Goal: Information Seeking & Learning: Learn about a topic

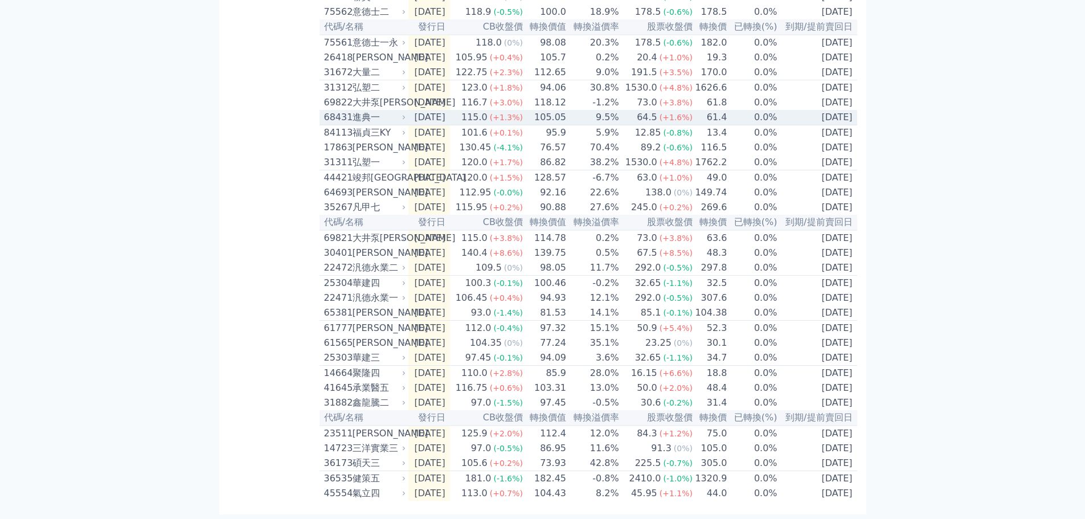
scroll to position [323, 0]
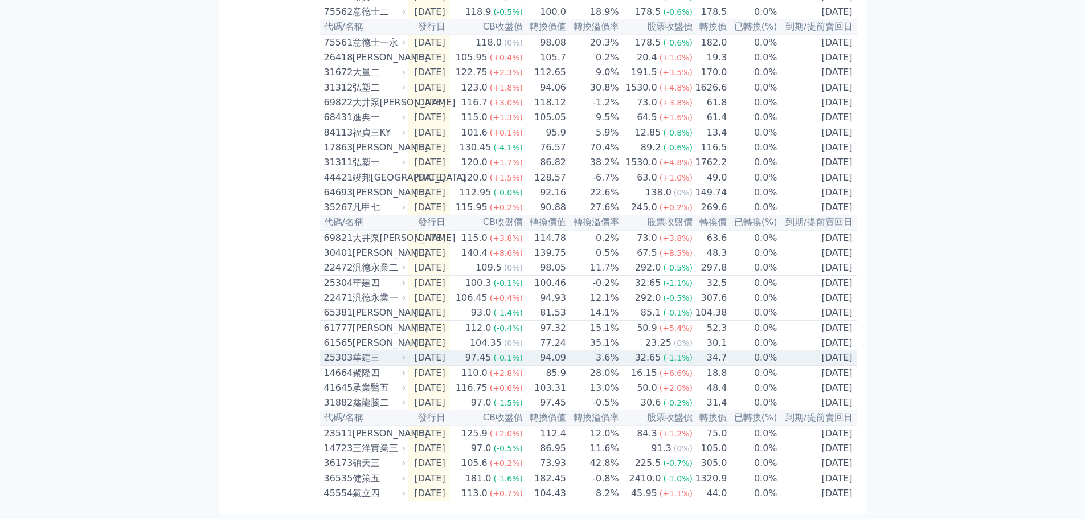
click at [371, 351] on div "華建三" at bounding box center [377, 358] width 51 height 14
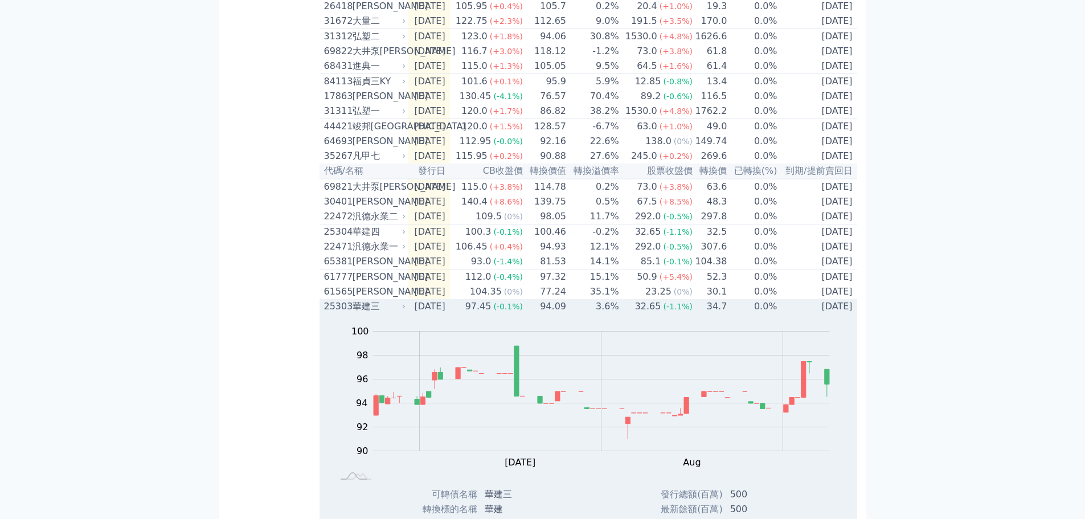
click at [699, 314] on td "34.7" at bounding box center [710, 306] width 34 height 15
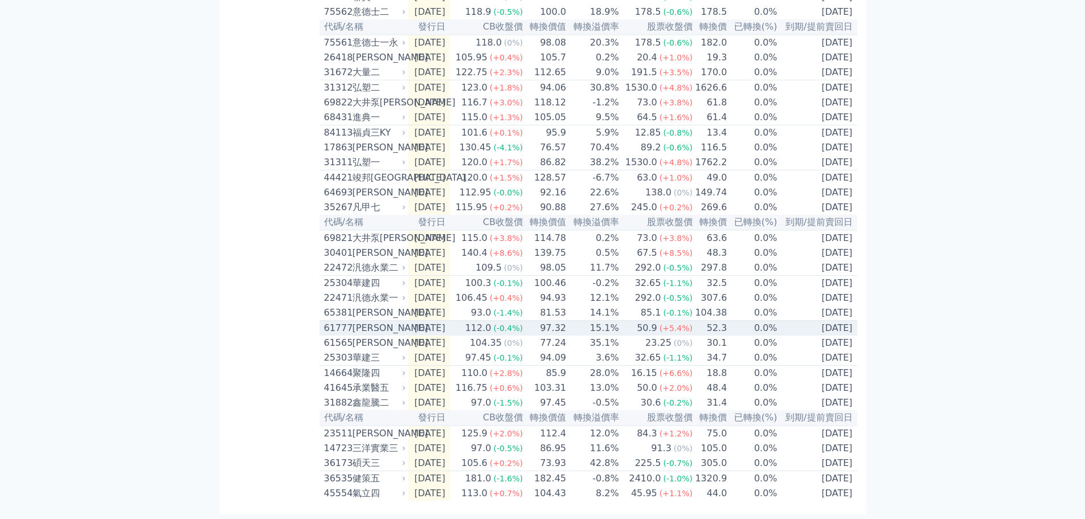
click at [554, 321] on td "97.32" at bounding box center [544, 328] width 43 height 15
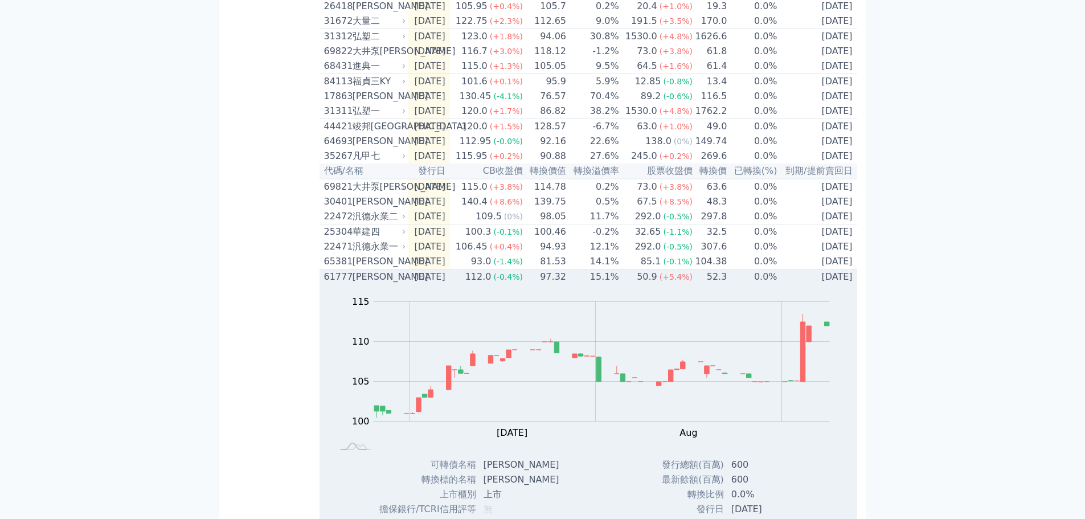
click at [355, 284] on div "[PERSON_NAME]" at bounding box center [377, 277] width 51 height 14
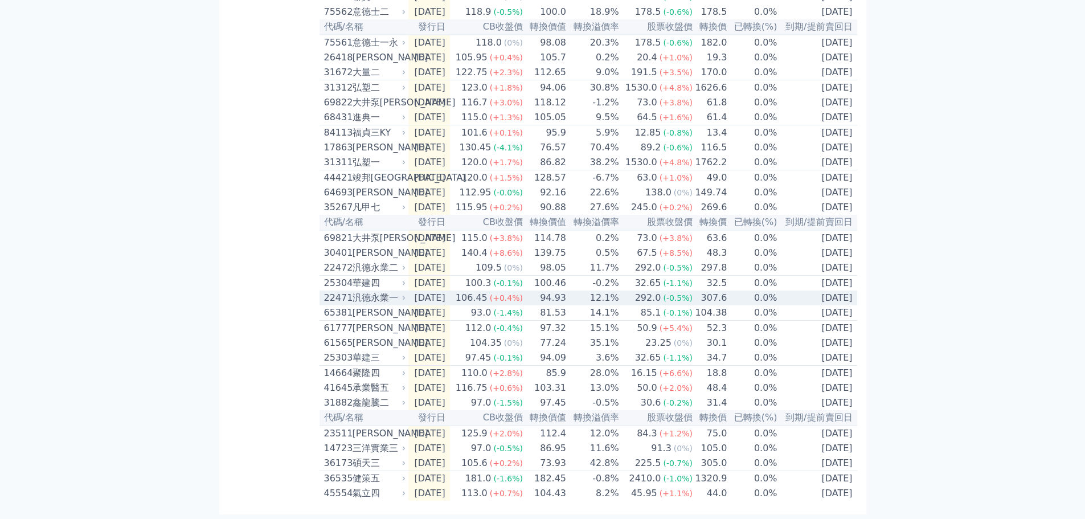
click at [606, 290] on td "12.1%" at bounding box center [593, 297] width 53 height 15
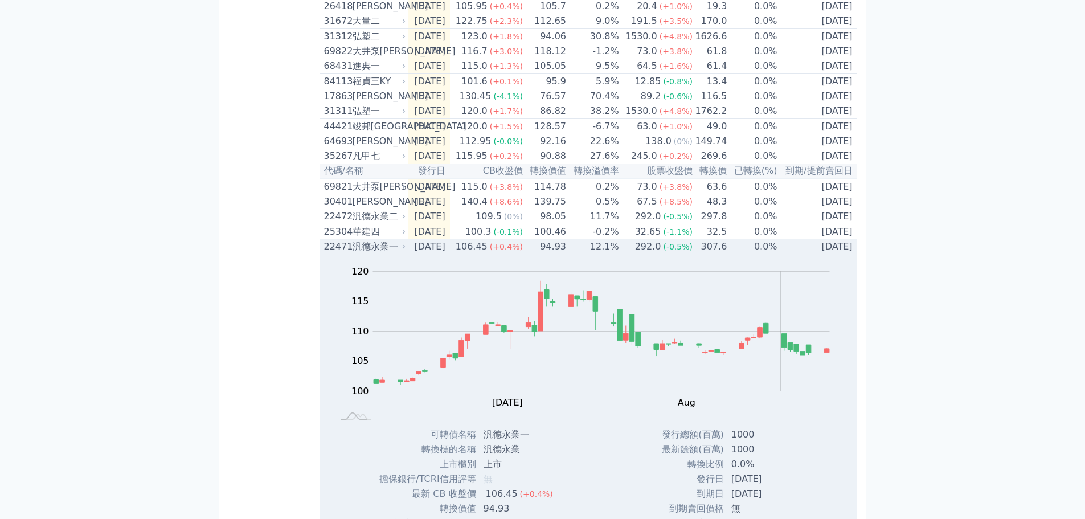
click at [606, 254] on td "12.1%" at bounding box center [593, 246] width 53 height 15
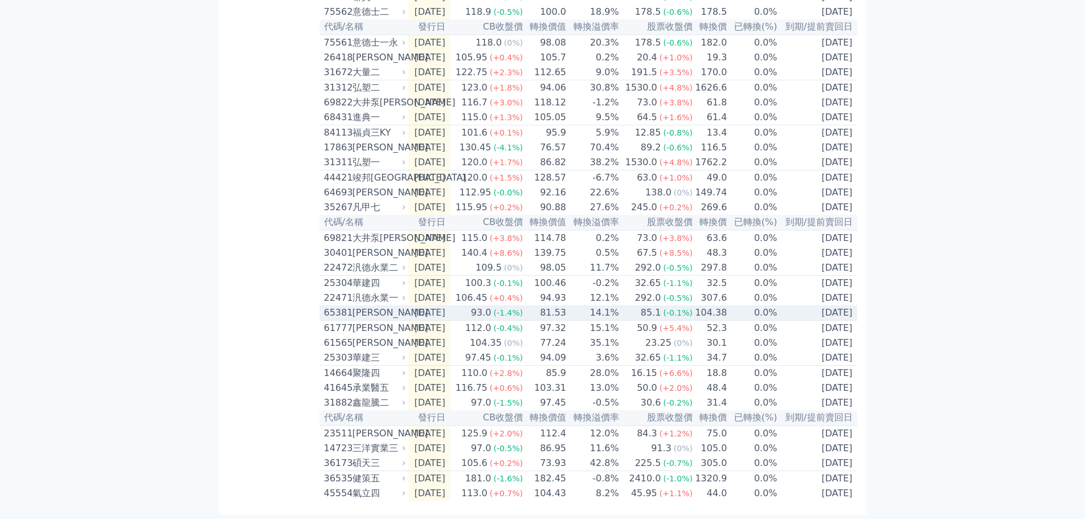
click at [781, 305] on td "[DATE]" at bounding box center [817, 312] width 79 height 15
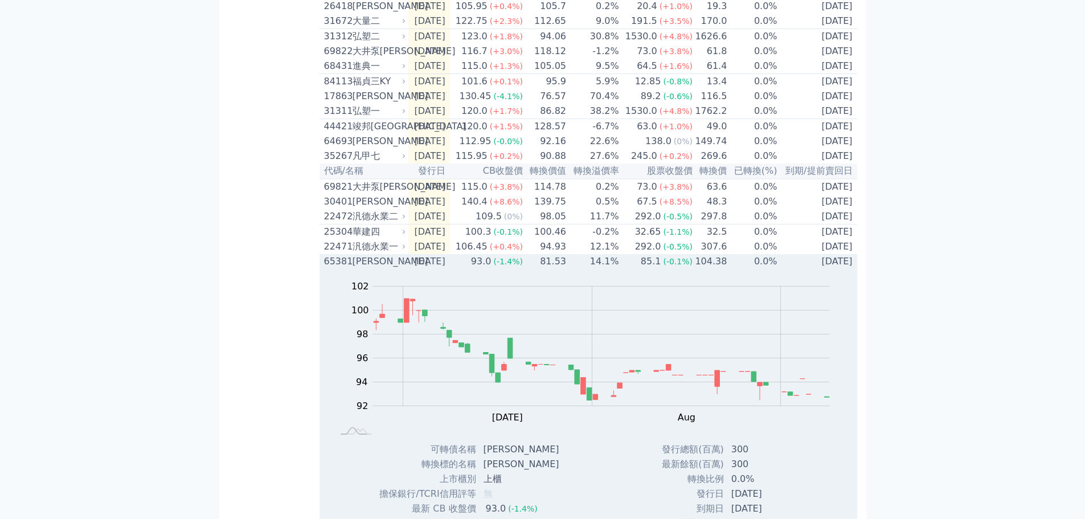
click at [567, 269] on td "81.53" at bounding box center [544, 261] width 43 height 15
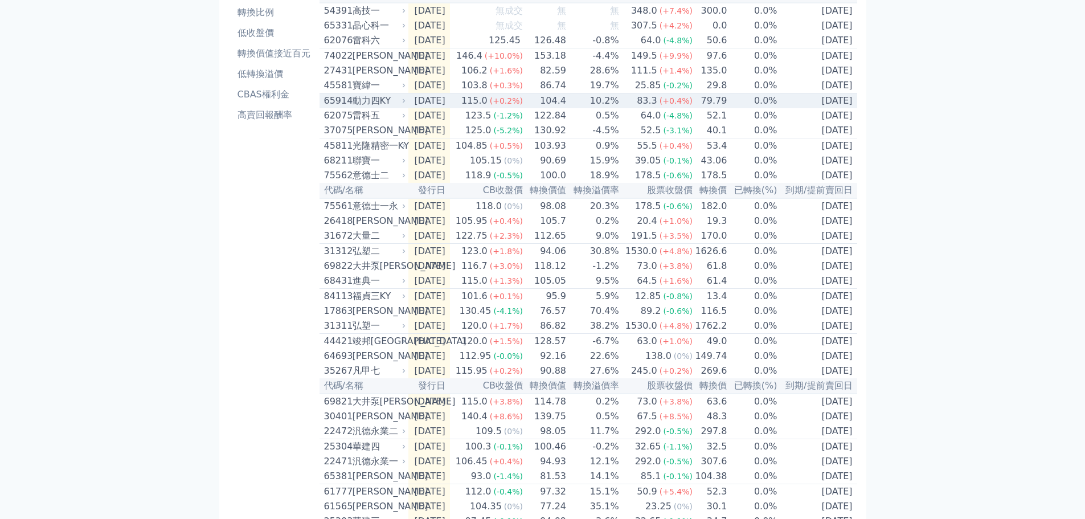
scroll to position [95, 0]
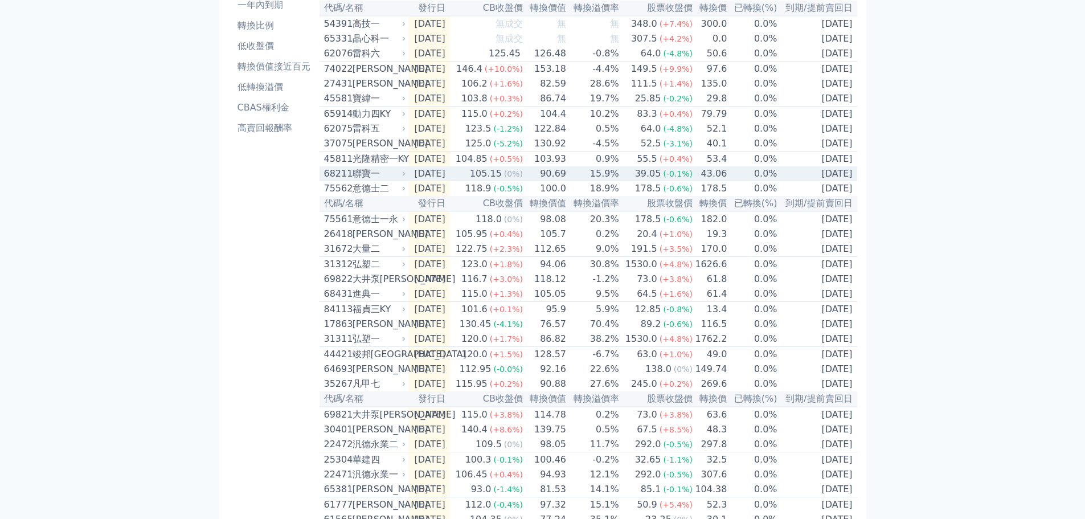
click at [615, 181] on td "15.9%" at bounding box center [593, 173] width 53 height 15
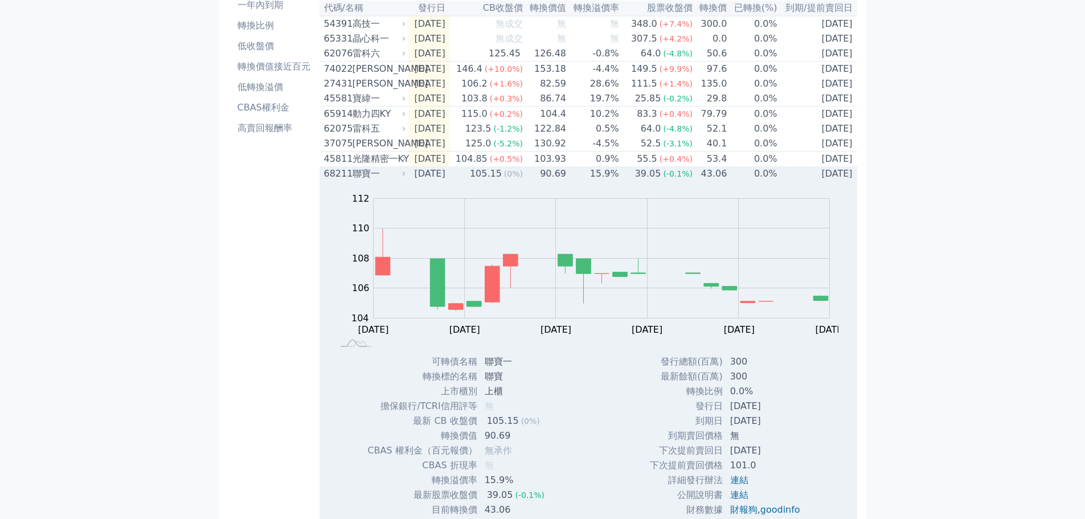
click at [615, 181] on td "15.9%" at bounding box center [593, 173] width 53 height 15
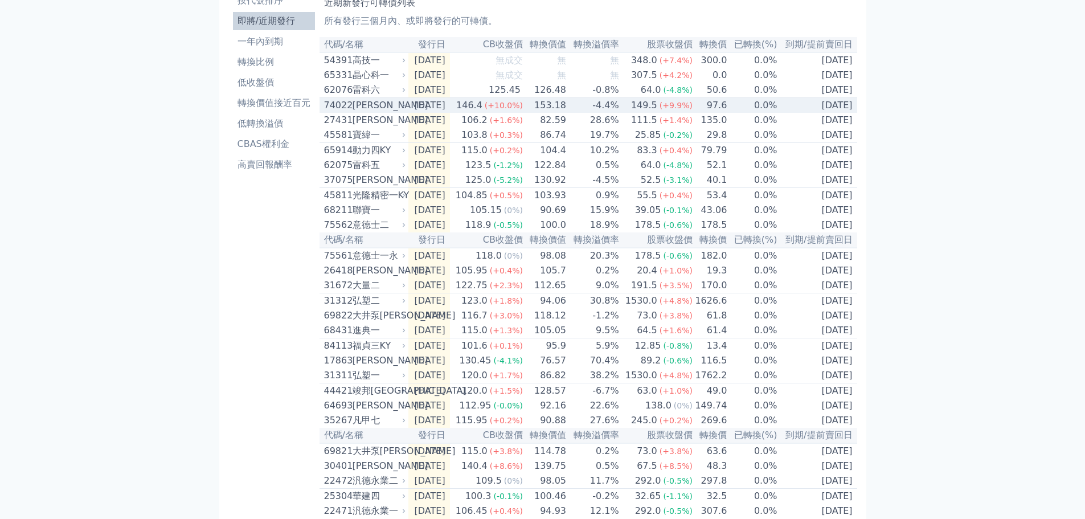
scroll to position [38, 0]
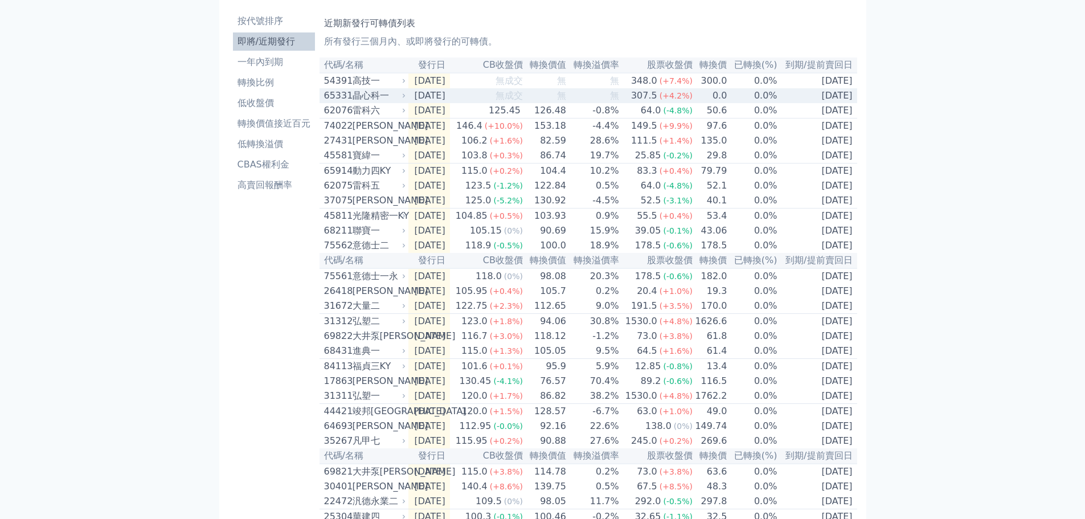
click at [436, 98] on td "[DATE]" at bounding box center [429, 95] width 42 height 15
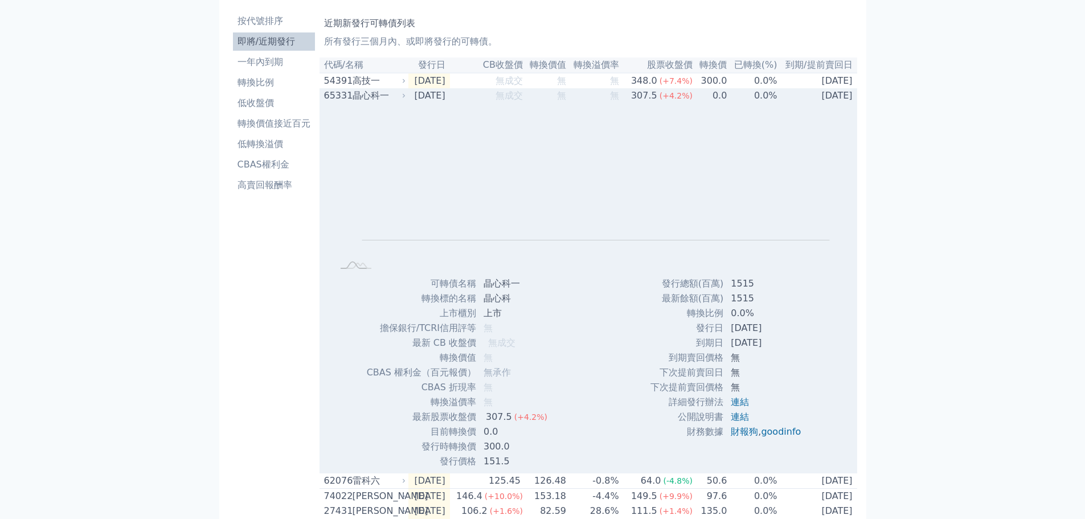
click at [436, 98] on td "[DATE]" at bounding box center [429, 95] width 42 height 15
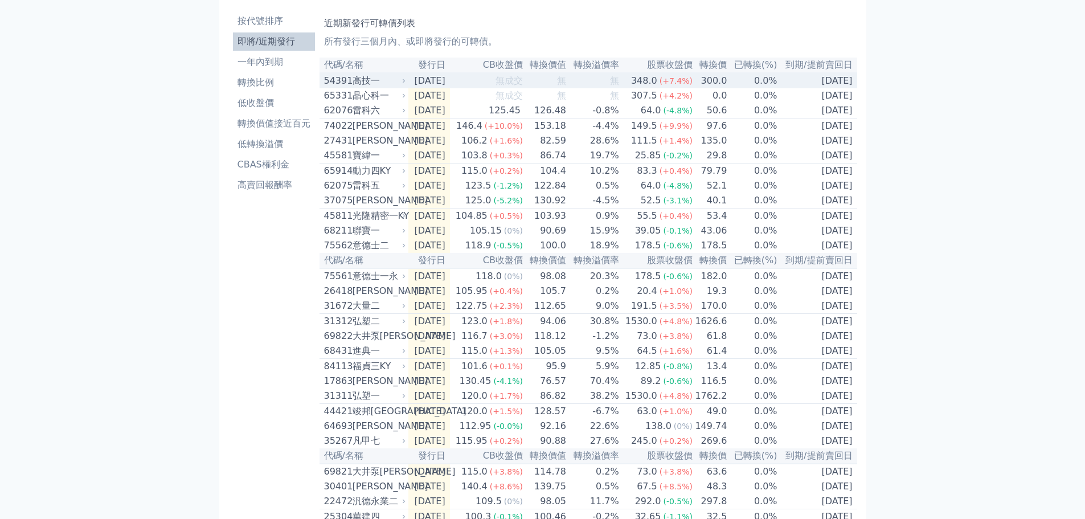
click at [422, 82] on td "[DATE]" at bounding box center [429, 80] width 42 height 15
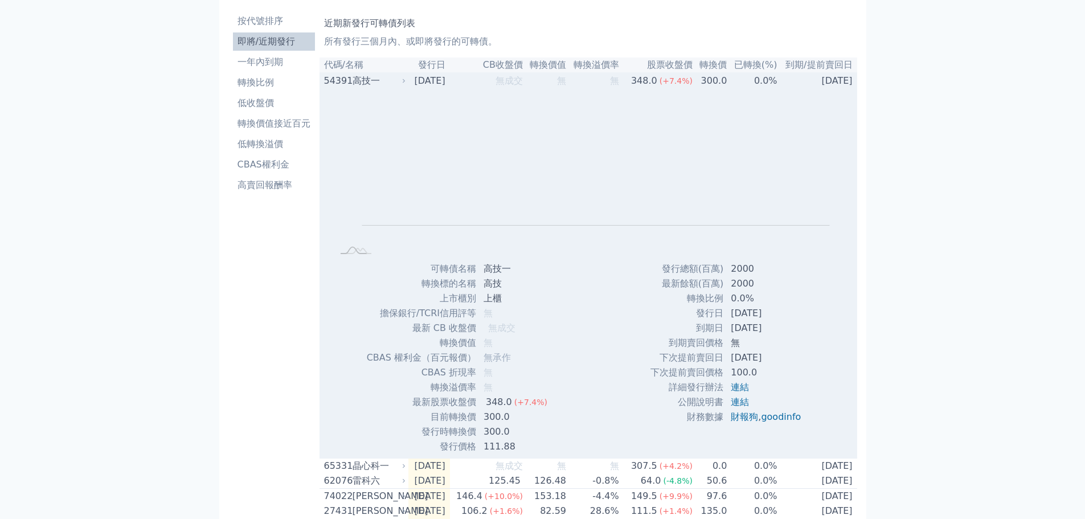
click at [422, 82] on td "[DATE]" at bounding box center [429, 80] width 42 height 15
